Goal: Information Seeking & Learning: Learn about a topic

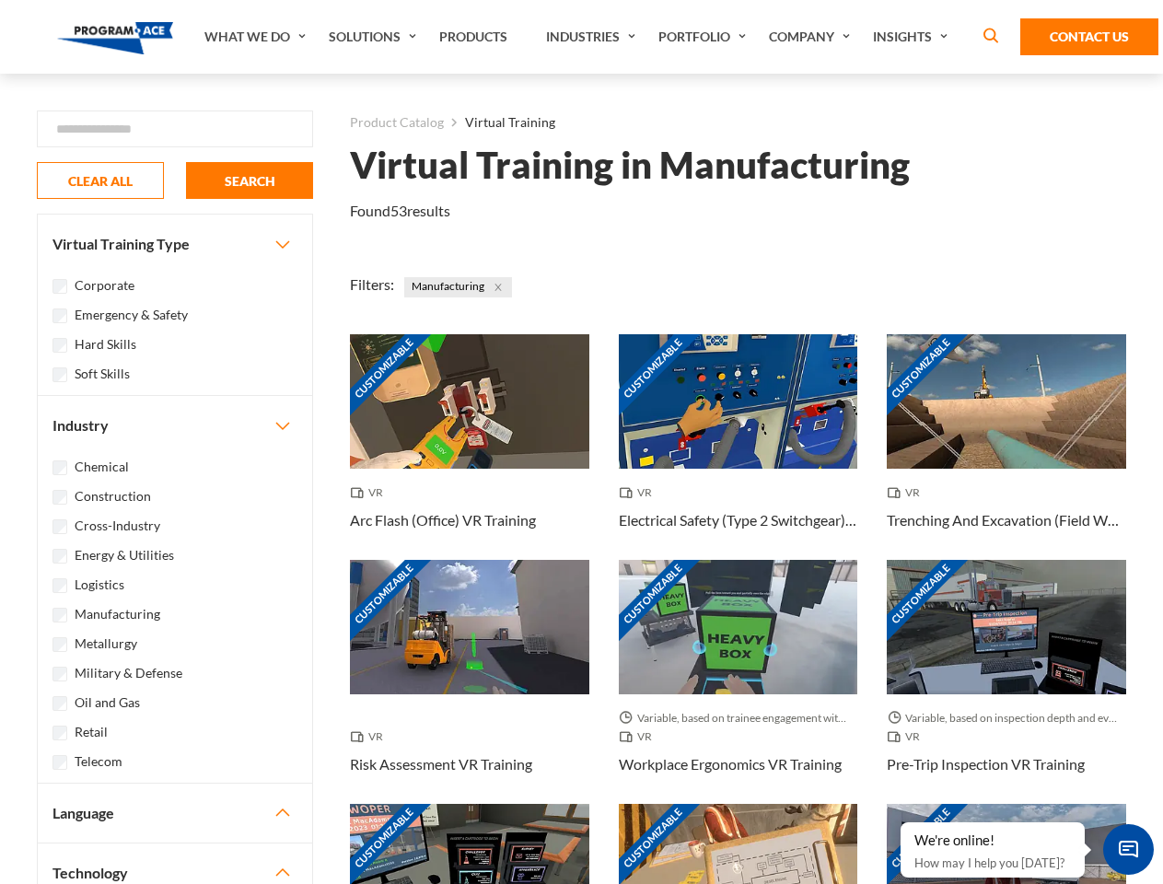
click at [257, 37] on link "What We Do" at bounding box center [257, 37] width 124 height 74
click at [375, 37] on link "Solutions" at bounding box center [375, 37] width 111 height 74
click at [593, 37] on link "Industries" at bounding box center [593, 37] width 112 height 74
click at [813, 37] on link "Company" at bounding box center [812, 37] width 104 height 74
click at [913, 37] on link "Insights" at bounding box center [913, 37] width 98 height 74
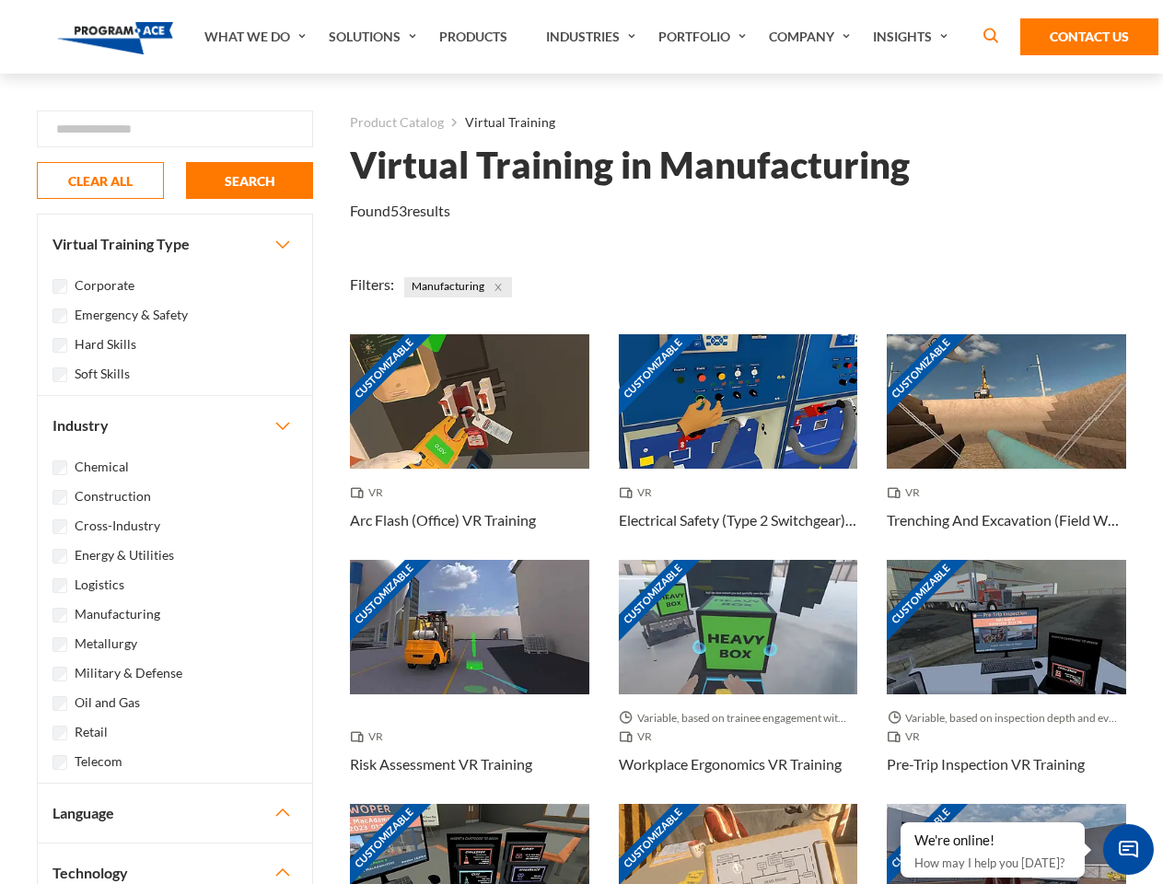
click at [0, 0] on div "Blog White Papers News" at bounding box center [0, 0] width 0 height 0
click at [0, 0] on strong "How Virtual Learning Can Enhance Workforce Productivity: A Guide for L&D Manage…" at bounding box center [0, 0] width 0 height 0
click at [1128, 849] on span "Minimize live chat window" at bounding box center [1128, 849] width 67 height 67
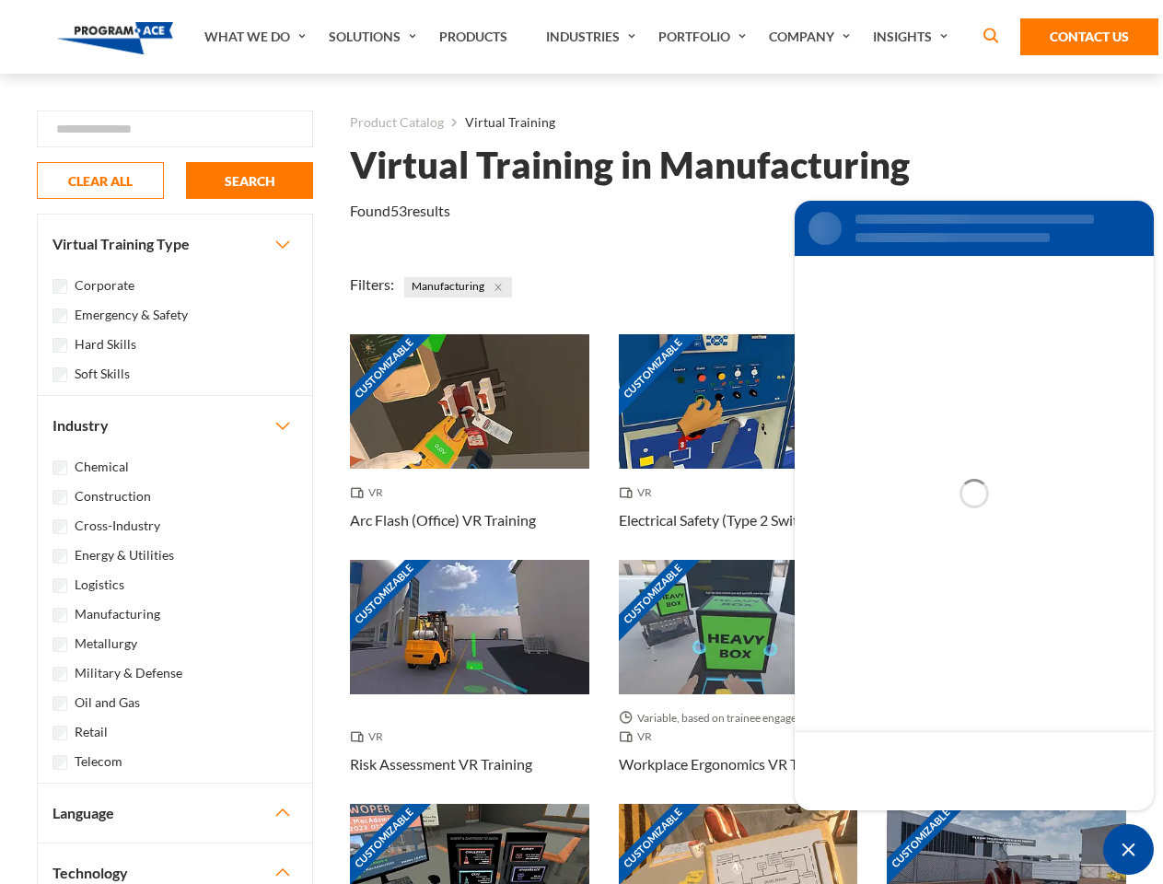
click at [902, 823] on div "Customizable" at bounding box center [1006, 871] width 239 height 134
